Goal: Find specific page/section: Find specific page/section

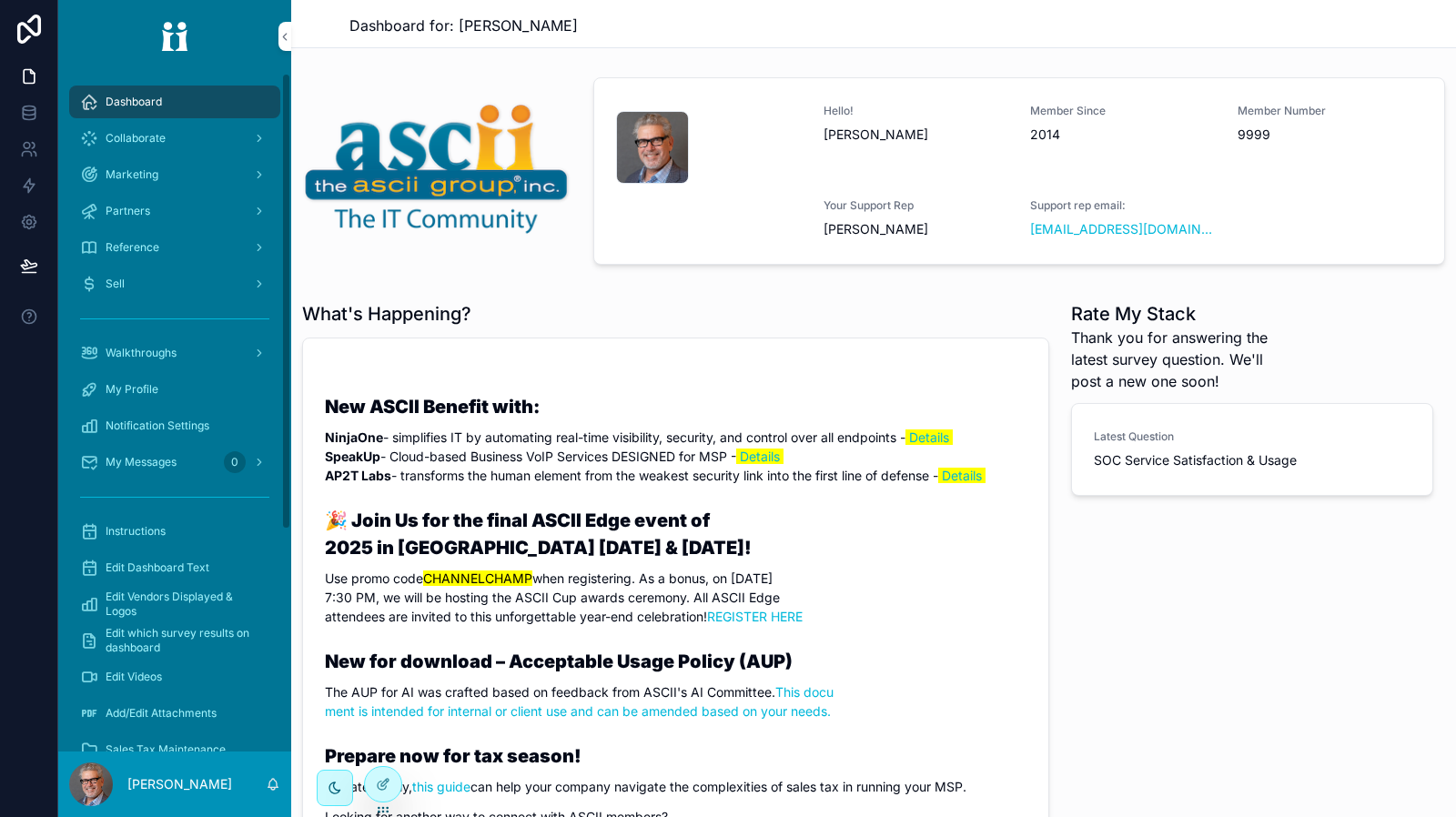
click at [164, 215] on div "Partners" at bounding box center [175, 210] width 190 height 29
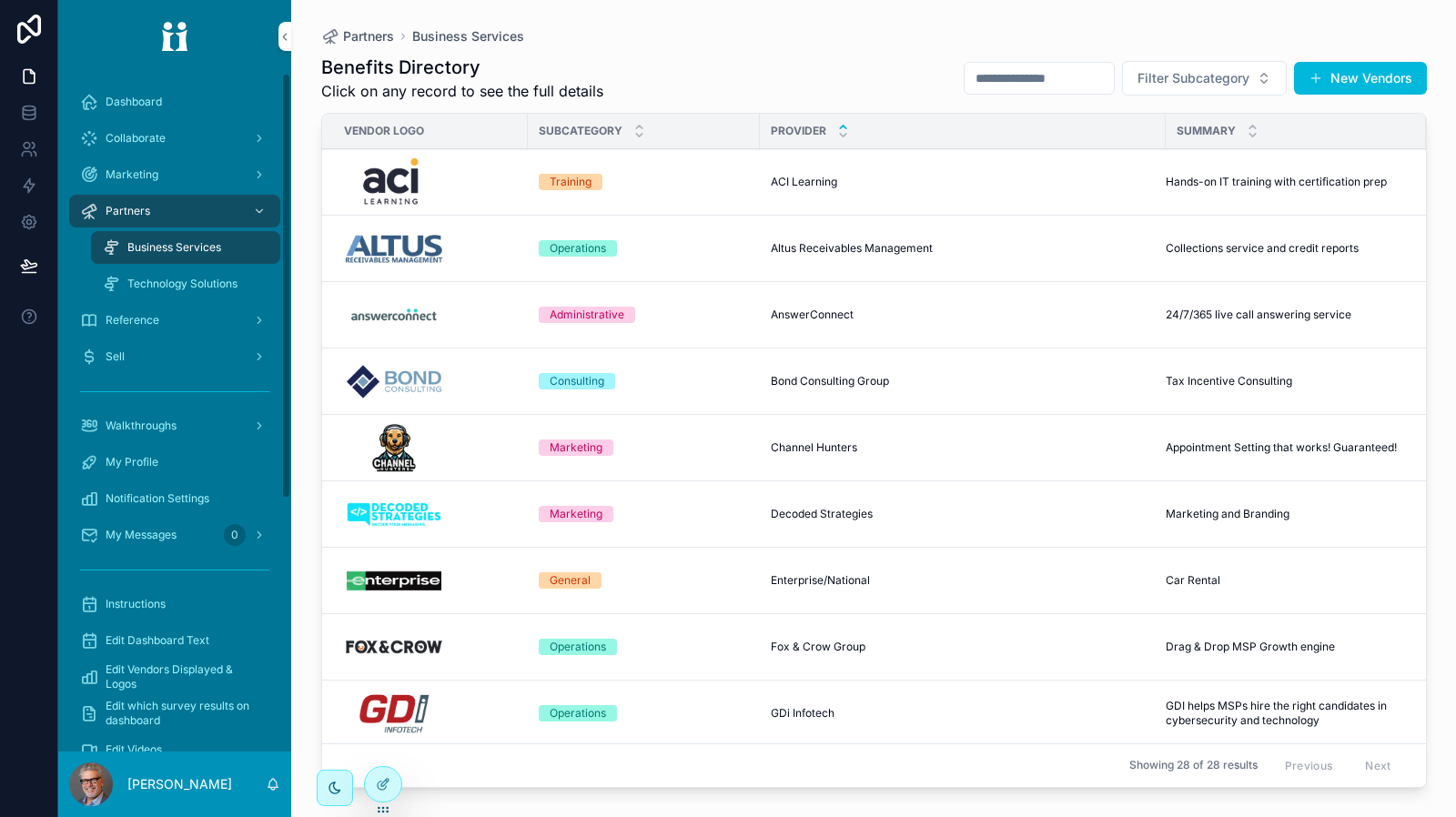
click at [238, 293] on div "Technology Solutions" at bounding box center [186, 284] width 167 height 29
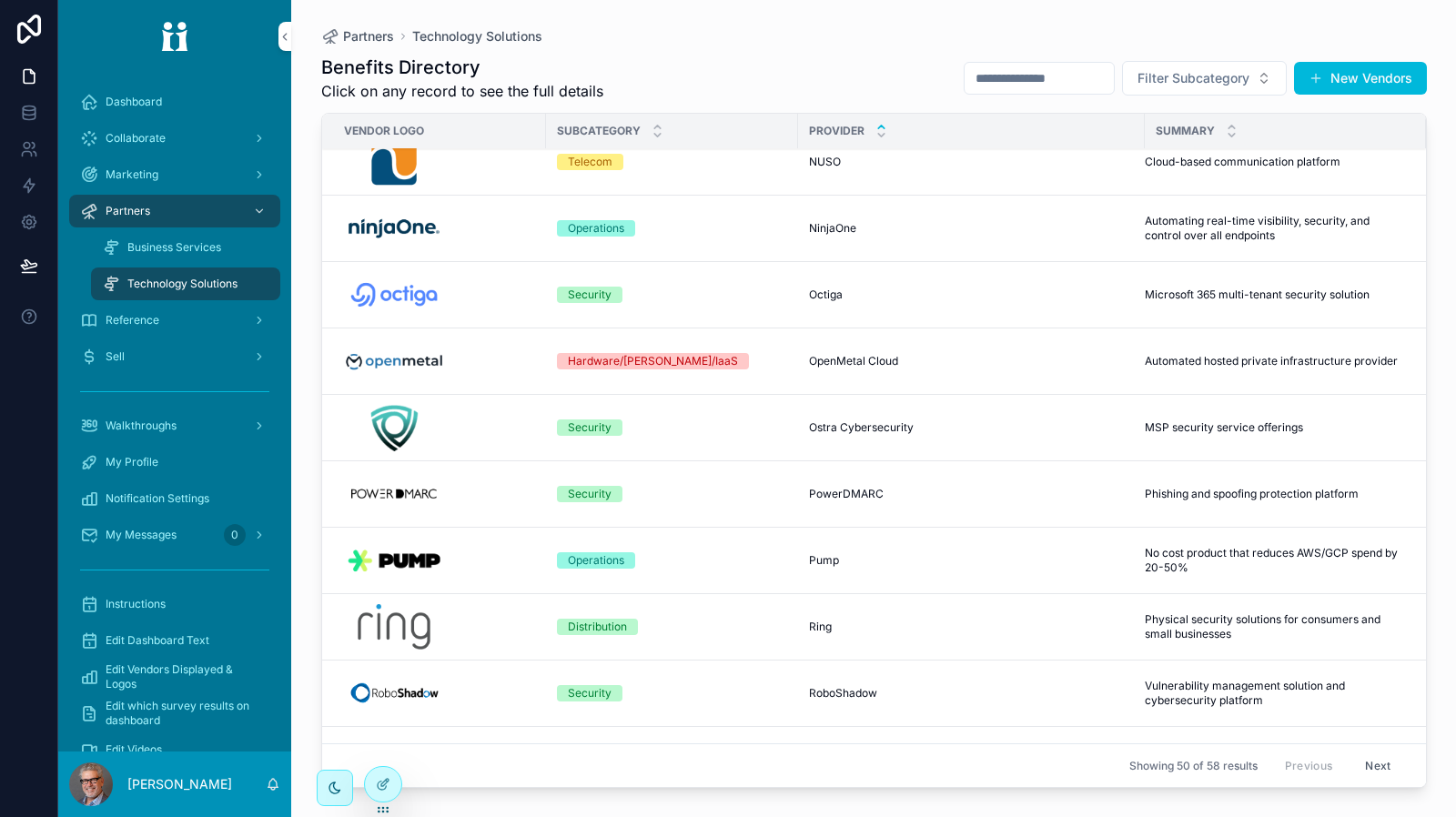
scroll to position [2298, 0]
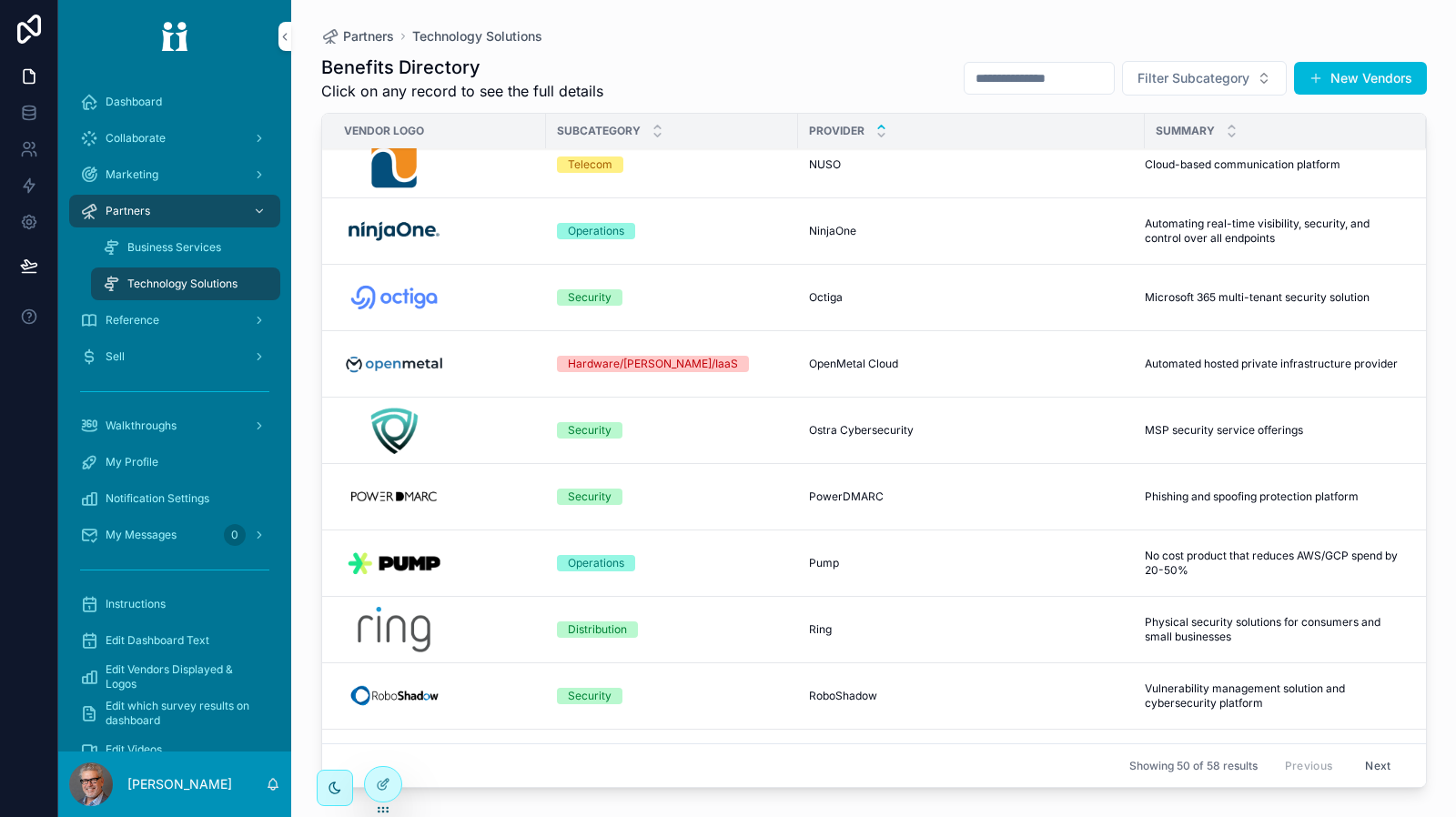
click at [406, 232] on img "scrollable content" at bounding box center [394, 231] width 101 height 51
